Goal: Task Accomplishment & Management: Complete application form

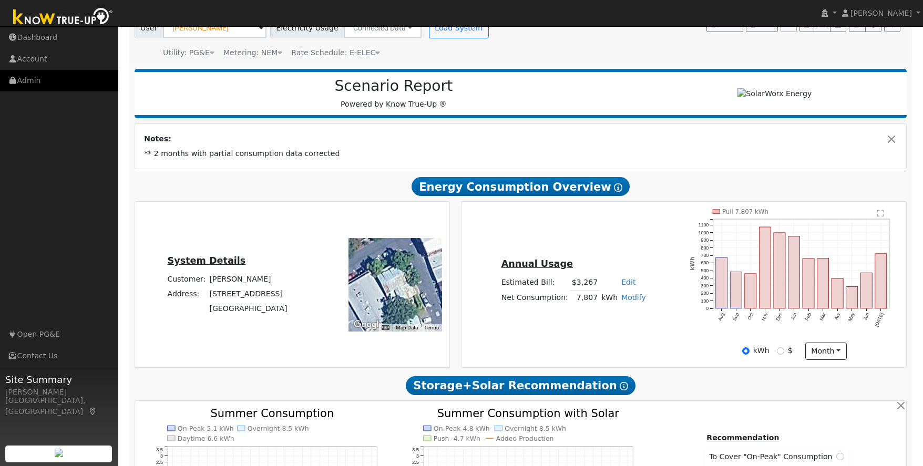
scroll to position [88, 0]
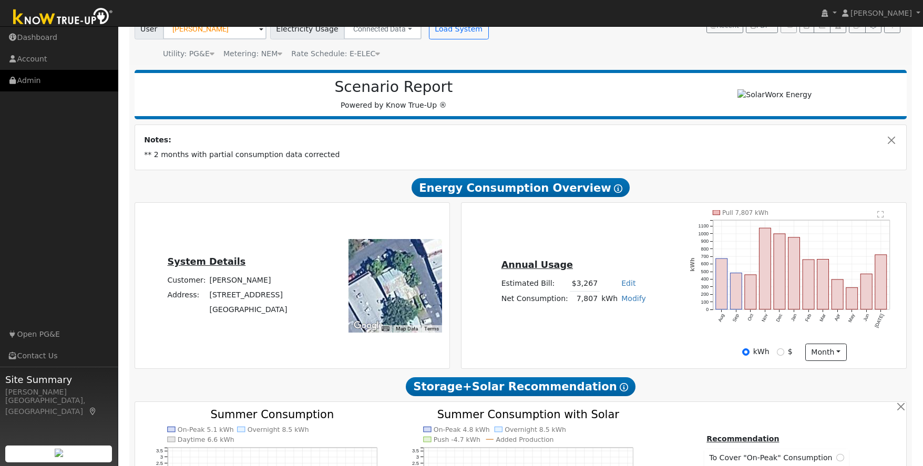
click at [25, 81] on link "Admin" at bounding box center [59, 81] width 118 height 22
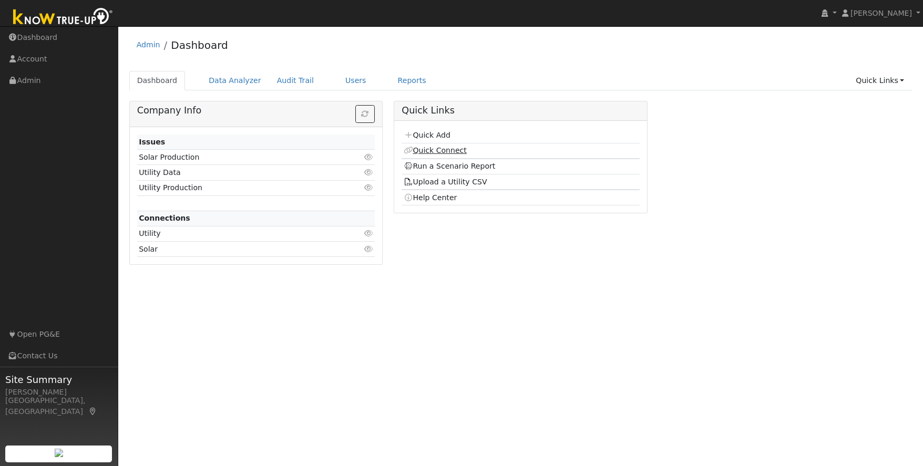
click at [442, 152] on link "Quick Connect" at bounding box center [435, 150] width 63 height 8
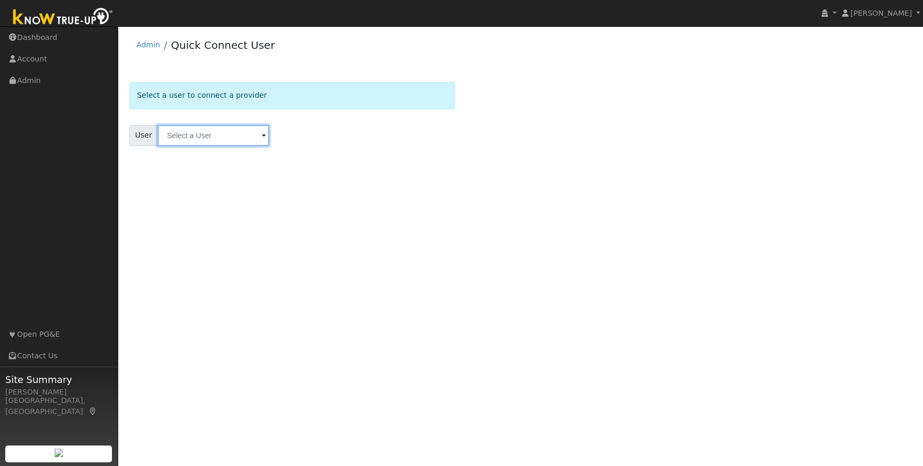
click at [200, 139] on input "text" at bounding box center [213, 135] width 111 height 21
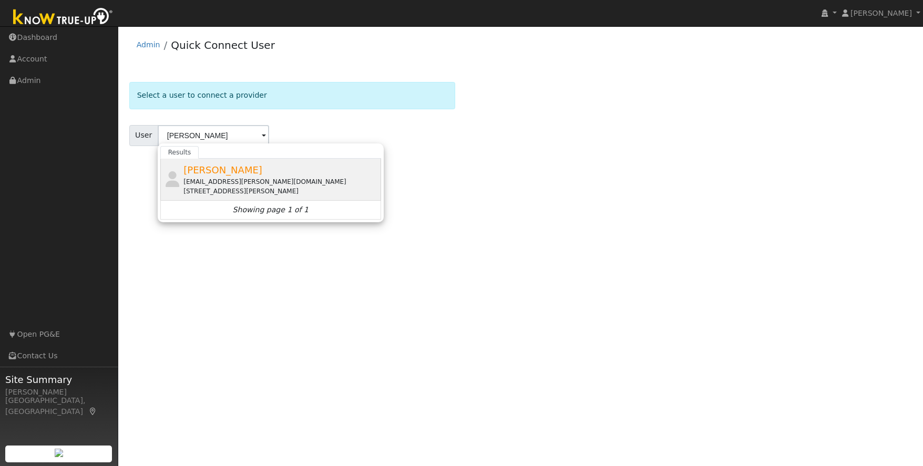
click at [218, 195] on div "[STREET_ADDRESS][PERSON_NAME]" at bounding box center [280, 191] width 195 height 9
type input "[PERSON_NAME]"
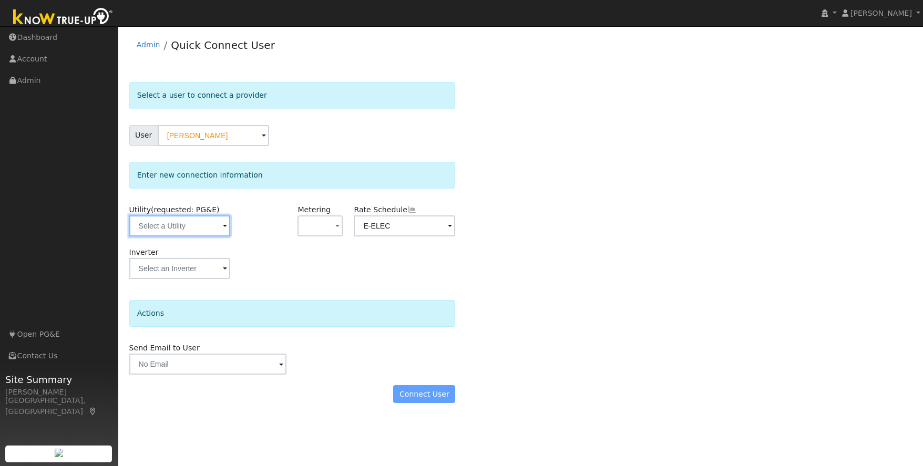
click at [179, 228] on input "text" at bounding box center [179, 225] width 101 height 21
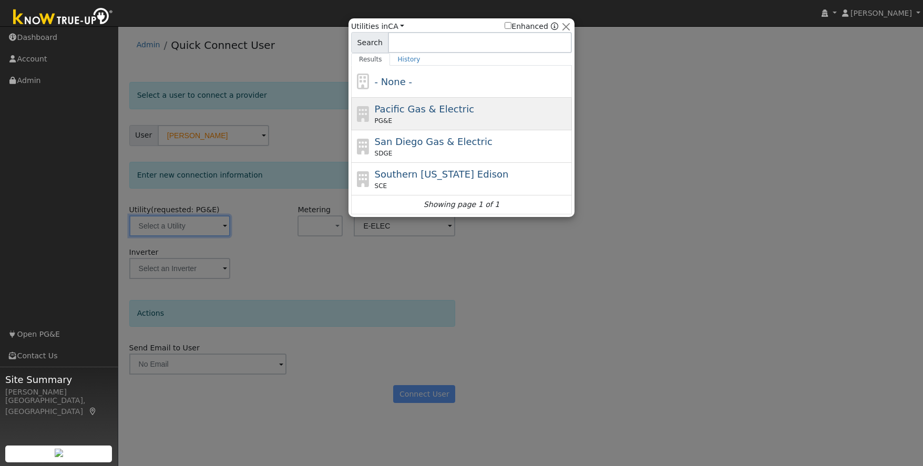
click at [449, 118] on div "PG&E" at bounding box center [472, 120] width 195 height 9
type input "PG&E"
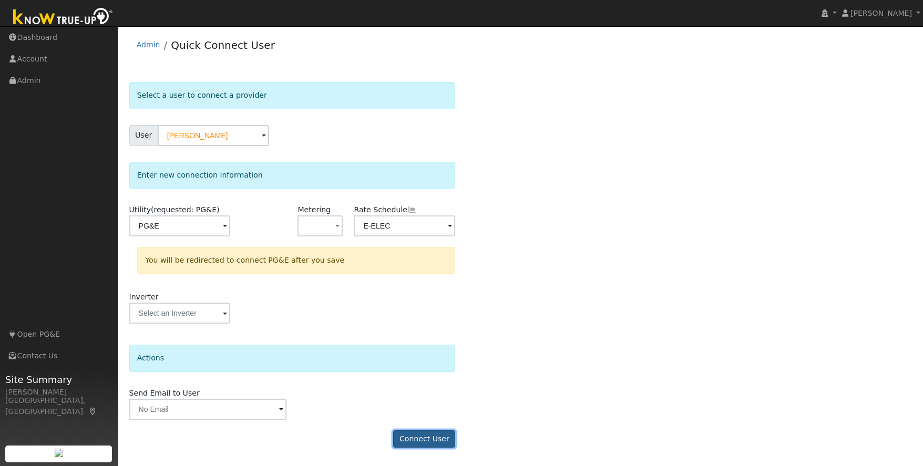
click at [428, 441] on button "Connect User" at bounding box center [424, 439] width 62 height 18
